Goal: Complete application form

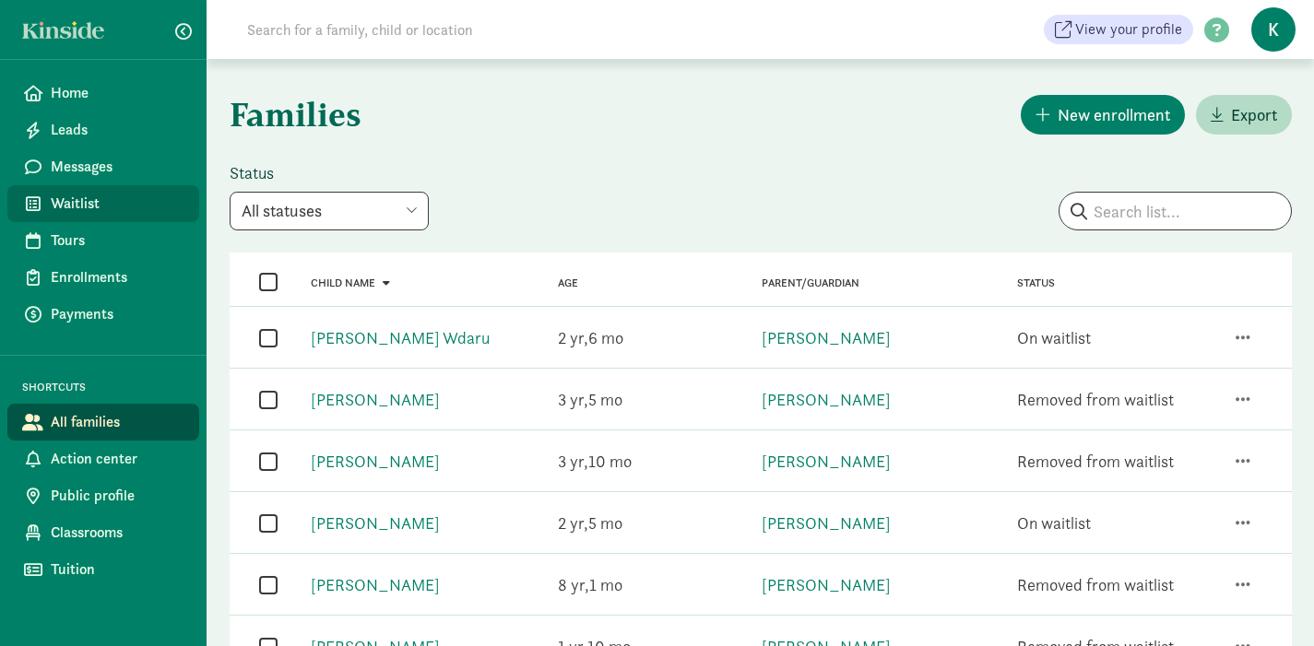
click at [100, 214] on span "Waitlist" at bounding box center [118, 204] width 134 height 22
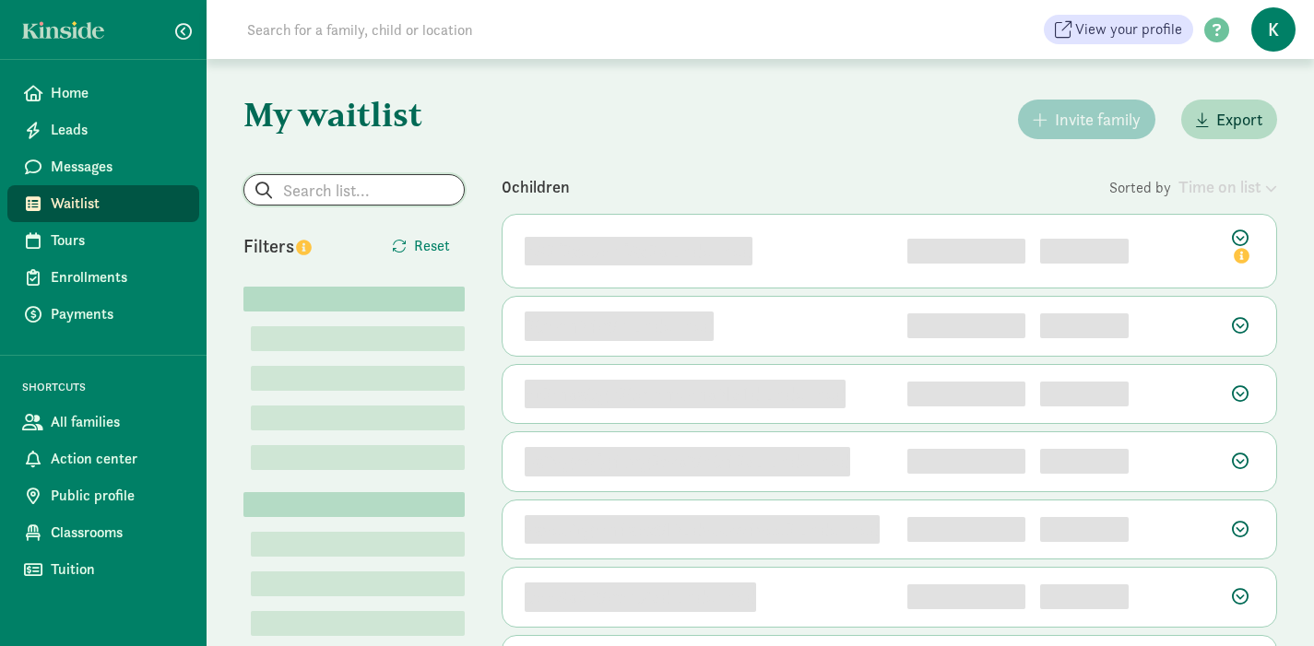
click at [346, 193] on input "search" at bounding box center [353, 190] width 219 height 30
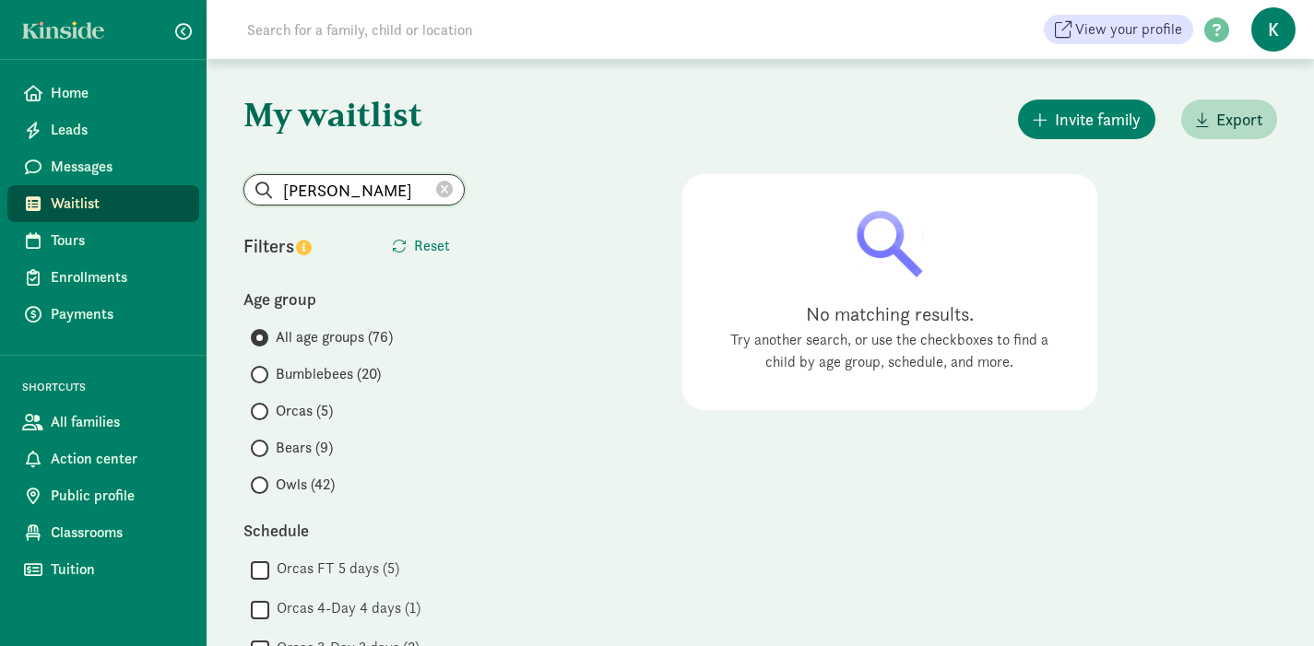
drag, startPoint x: 399, startPoint y: 195, endPoint x: 308, endPoint y: 195, distance: 91.3
click at [308, 195] on input "[PERSON_NAME]" at bounding box center [353, 190] width 219 height 30
type input "[PERSON_NAME]"
click at [436, 186] on icon at bounding box center [444, 190] width 17 height 17
